Goal: Task Accomplishment & Management: Use online tool/utility

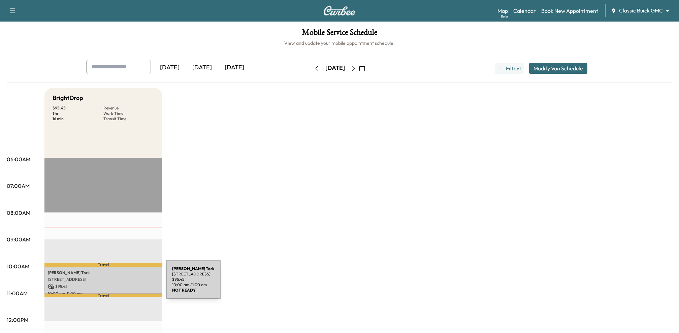
click at [116, 284] on p "$ 95.45" at bounding box center [103, 287] width 111 height 6
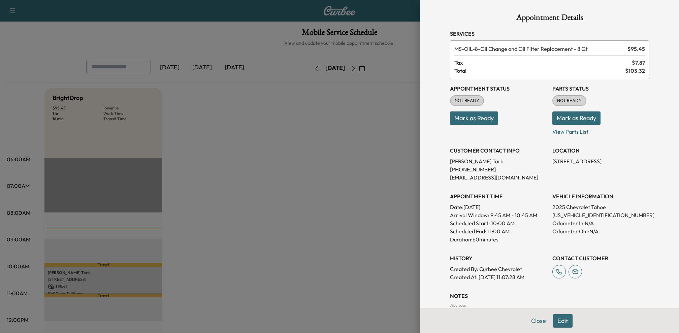
click at [561, 215] on p "[US_VEHICLE_IDENTIFICATION_NUMBER]" at bounding box center [600, 215] width 97 height 8
click at [561, 215] on p "1GNS6RR83SR335831" at bounding box center [600, 215] width 97 height 8
copy p "1GNS6RR83SR335831"
